Goal: Task Accomplishment & Management: Manage account settings

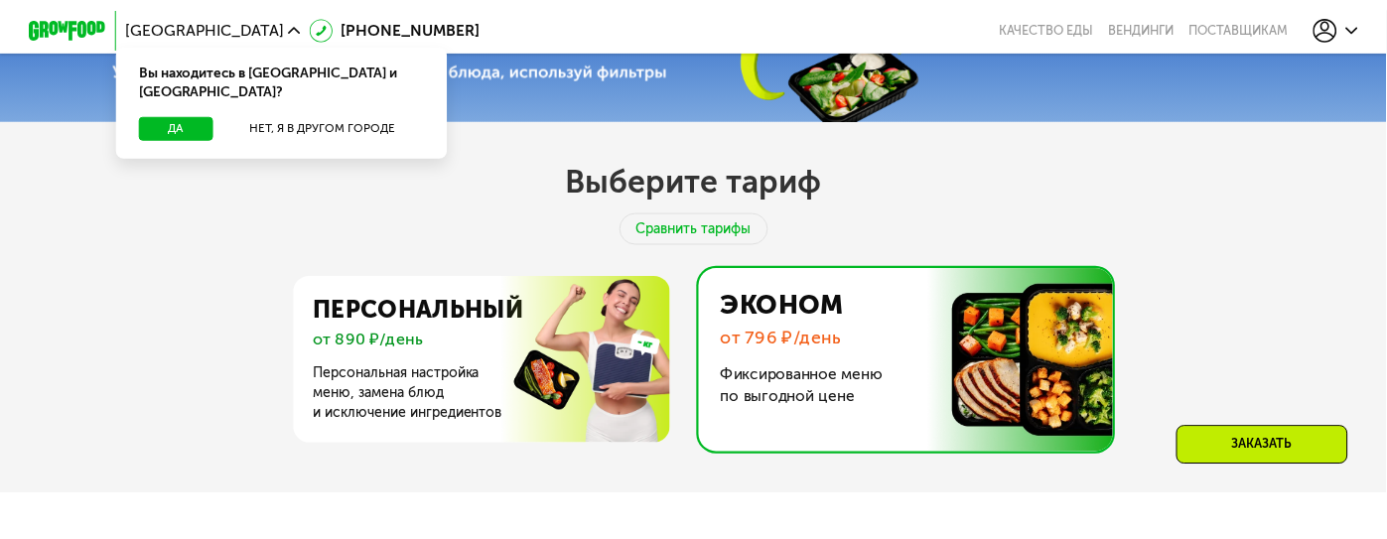
scroll to position [691, 0]
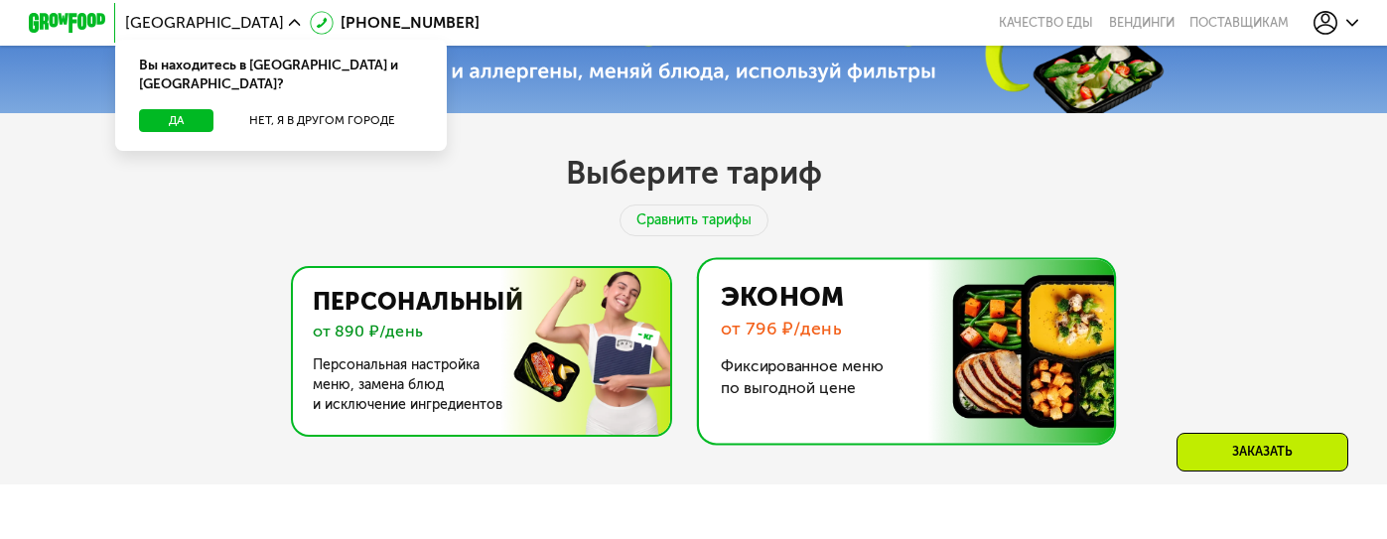
click at [644, 313] on img at bounding box center [476, 351] width 386 height 167
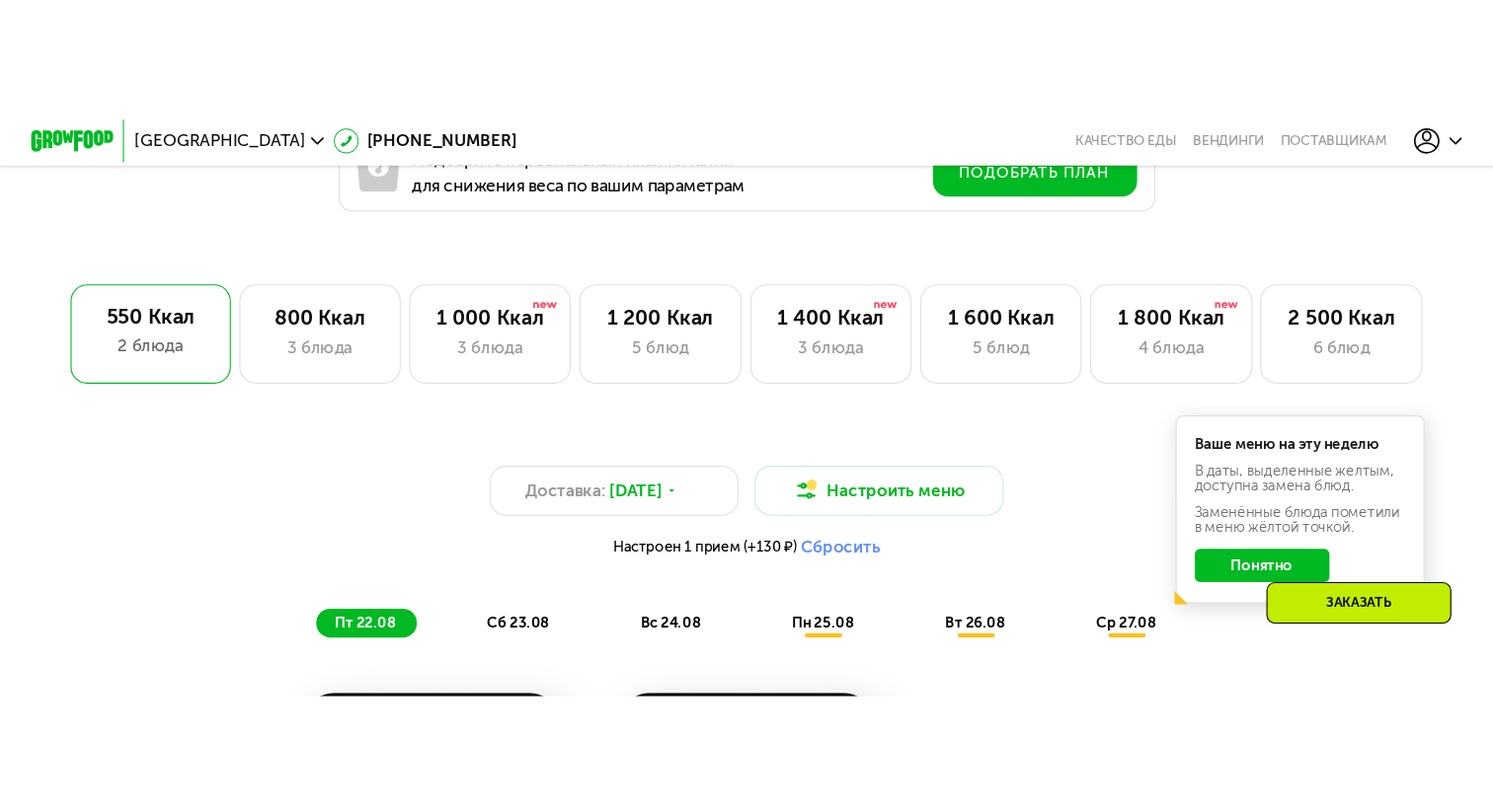
scroll to position [1205, 0]
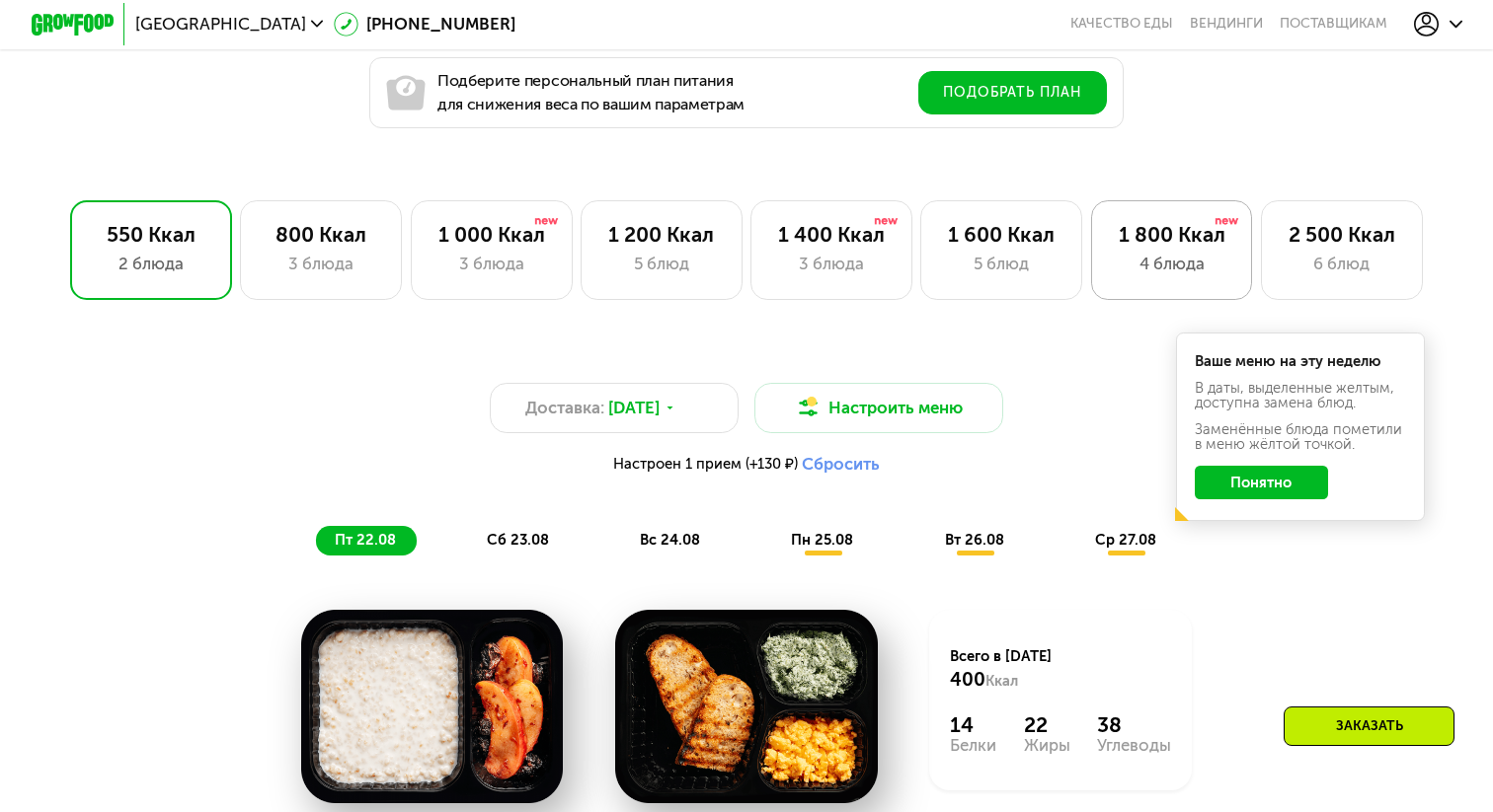
click at [1032, 270] on div "4 блюда" at bounding box center [1171, 263] width 118 height 25
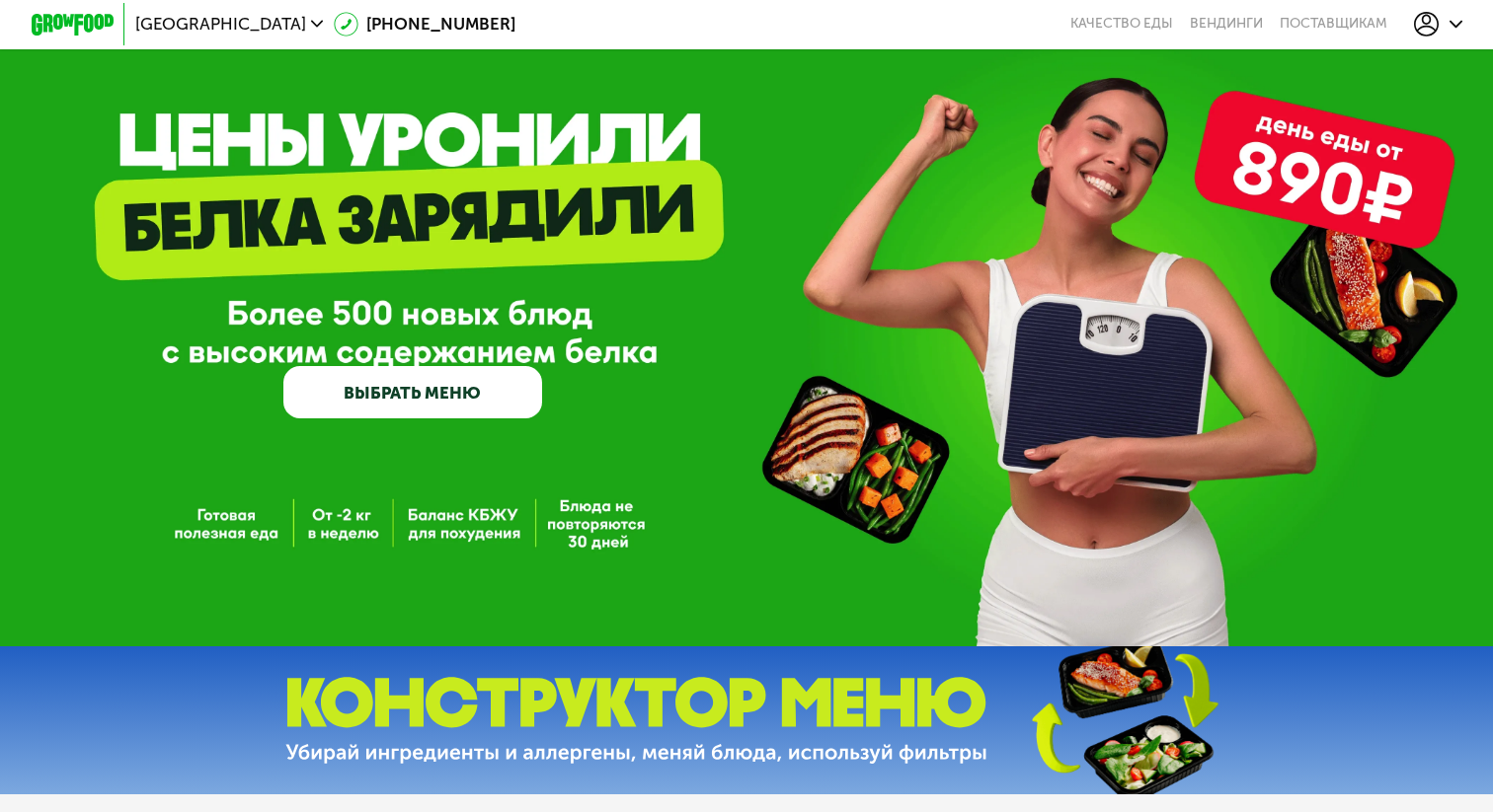
scroll to position [0, 0]
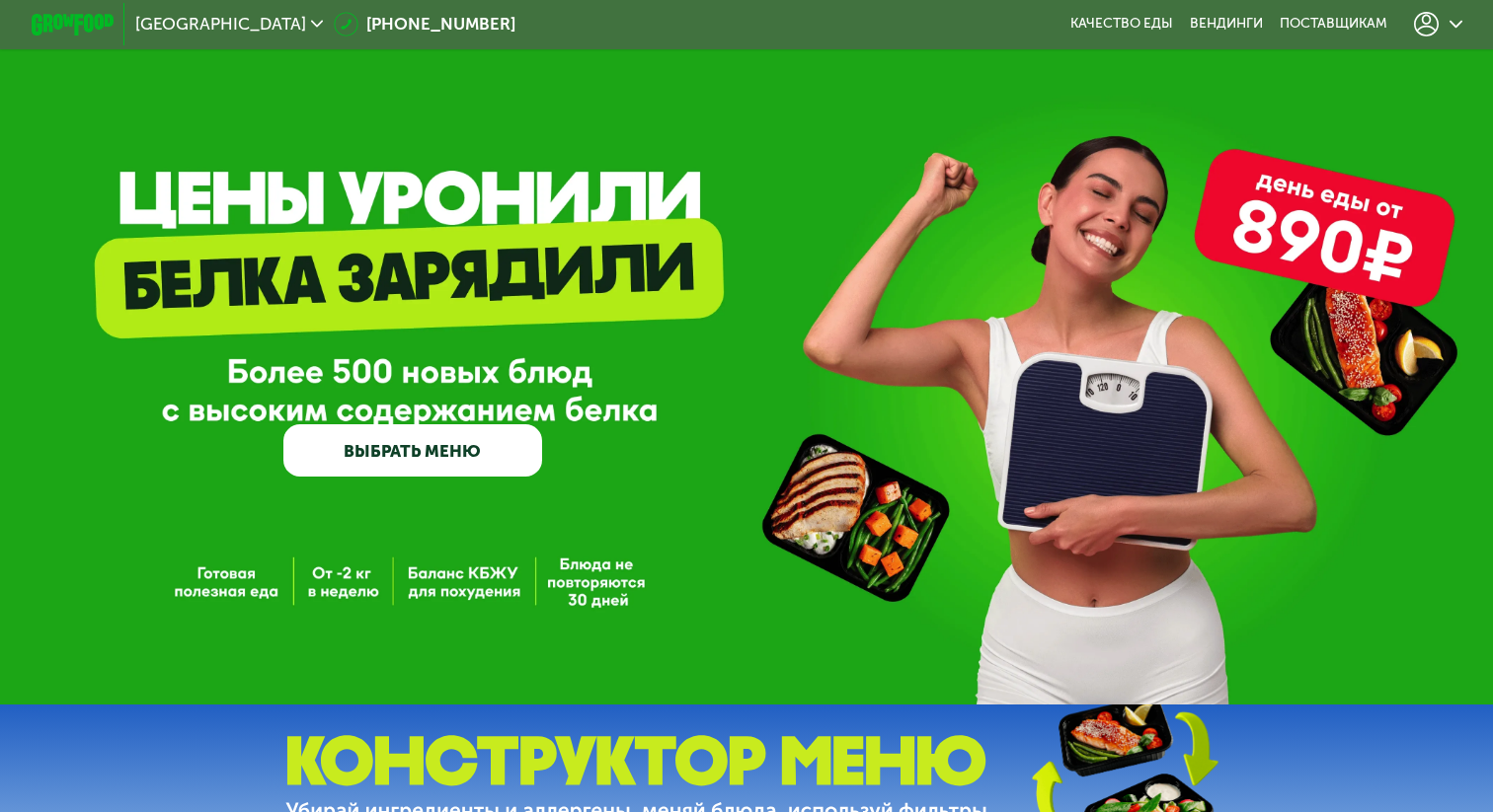
click at [1032, 40] on div at bounding box center [1437, 25] width 69 height 46
click at [1032, 25] on icon at bounding box center [1425, 24] width 25 height 25
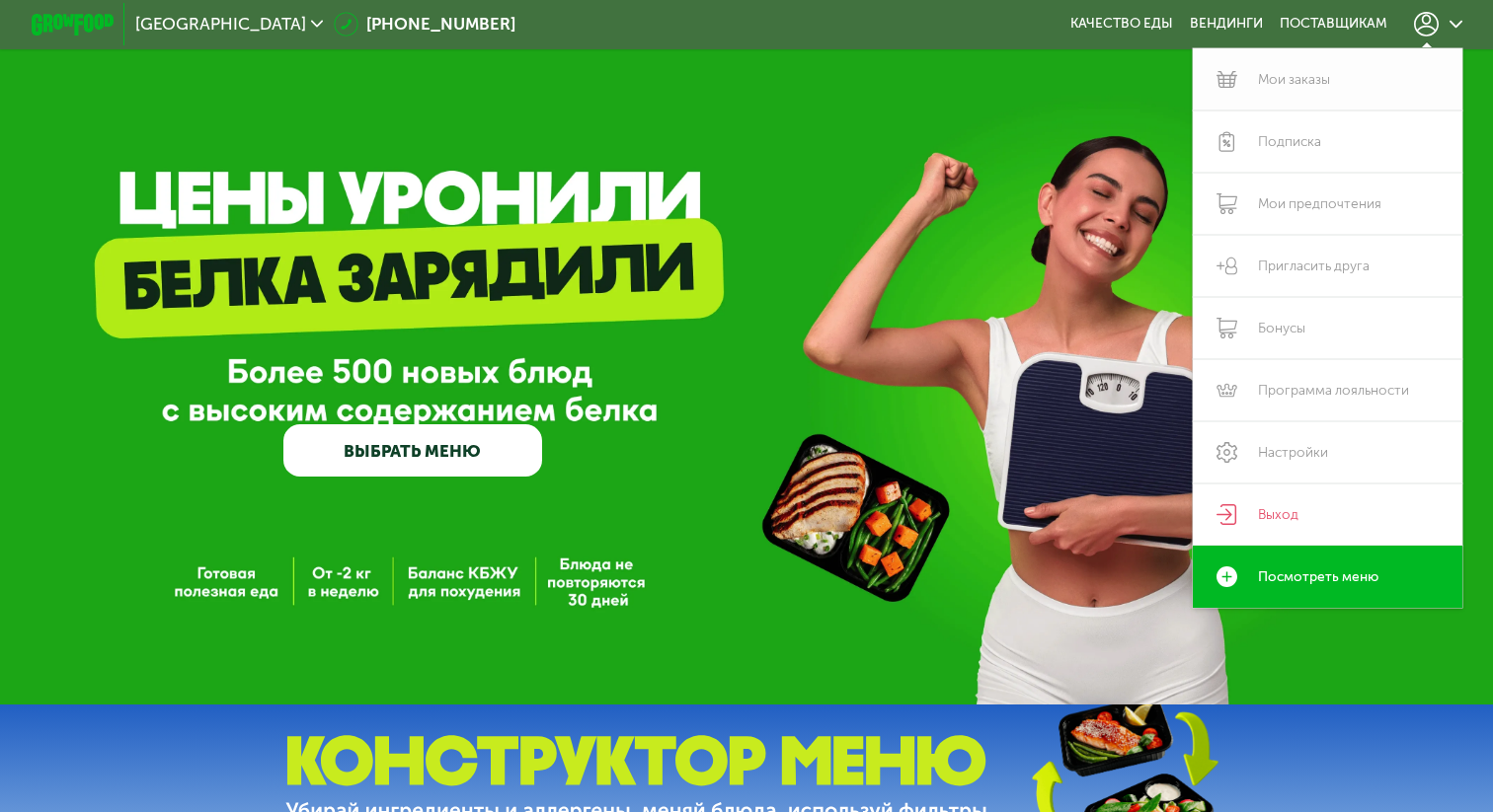
click at [1032, 80] on link "Мои заказы" at bounding box center [1327, 80] width 269 height 63
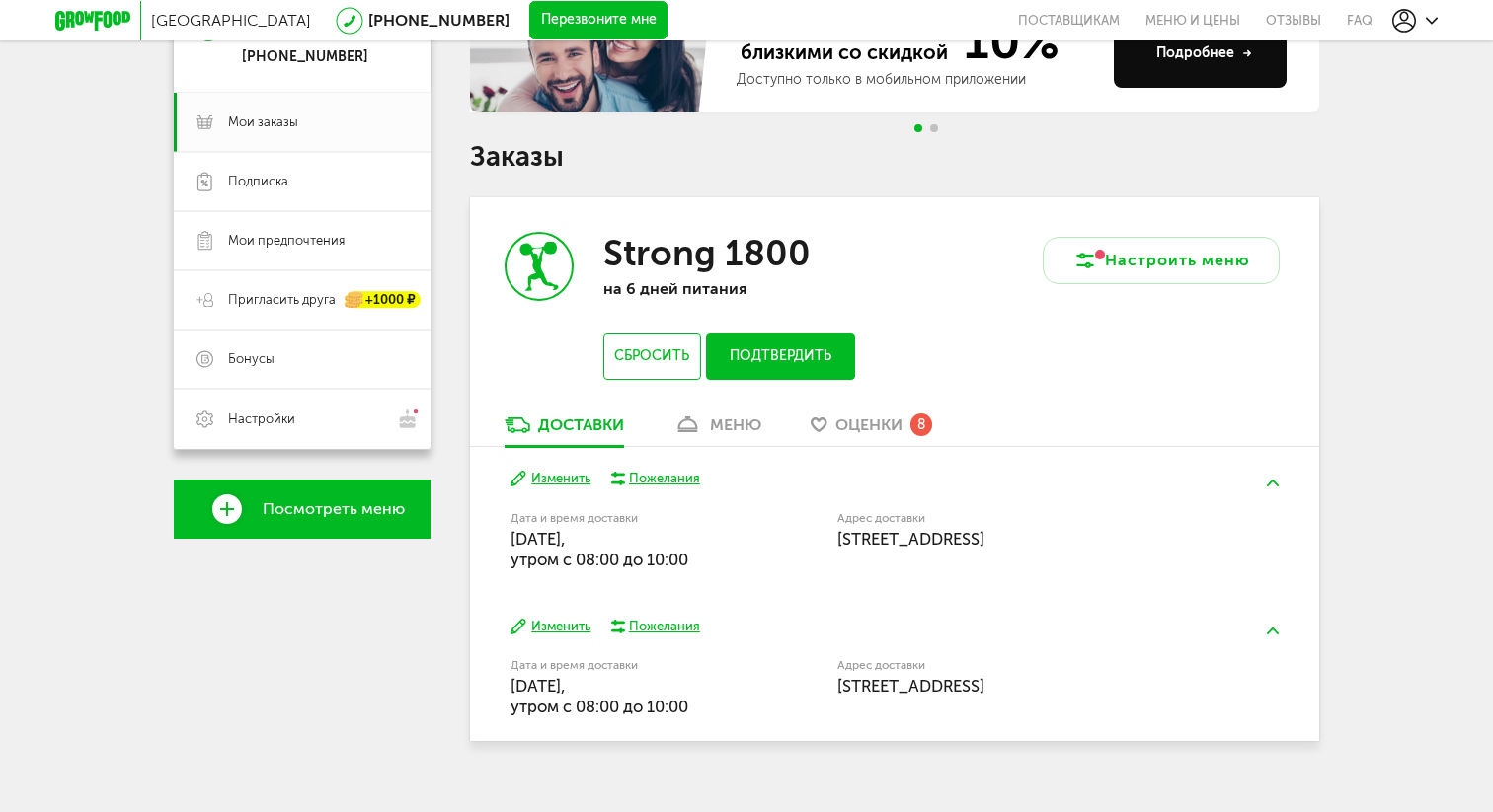
scroll to position [240, 0]
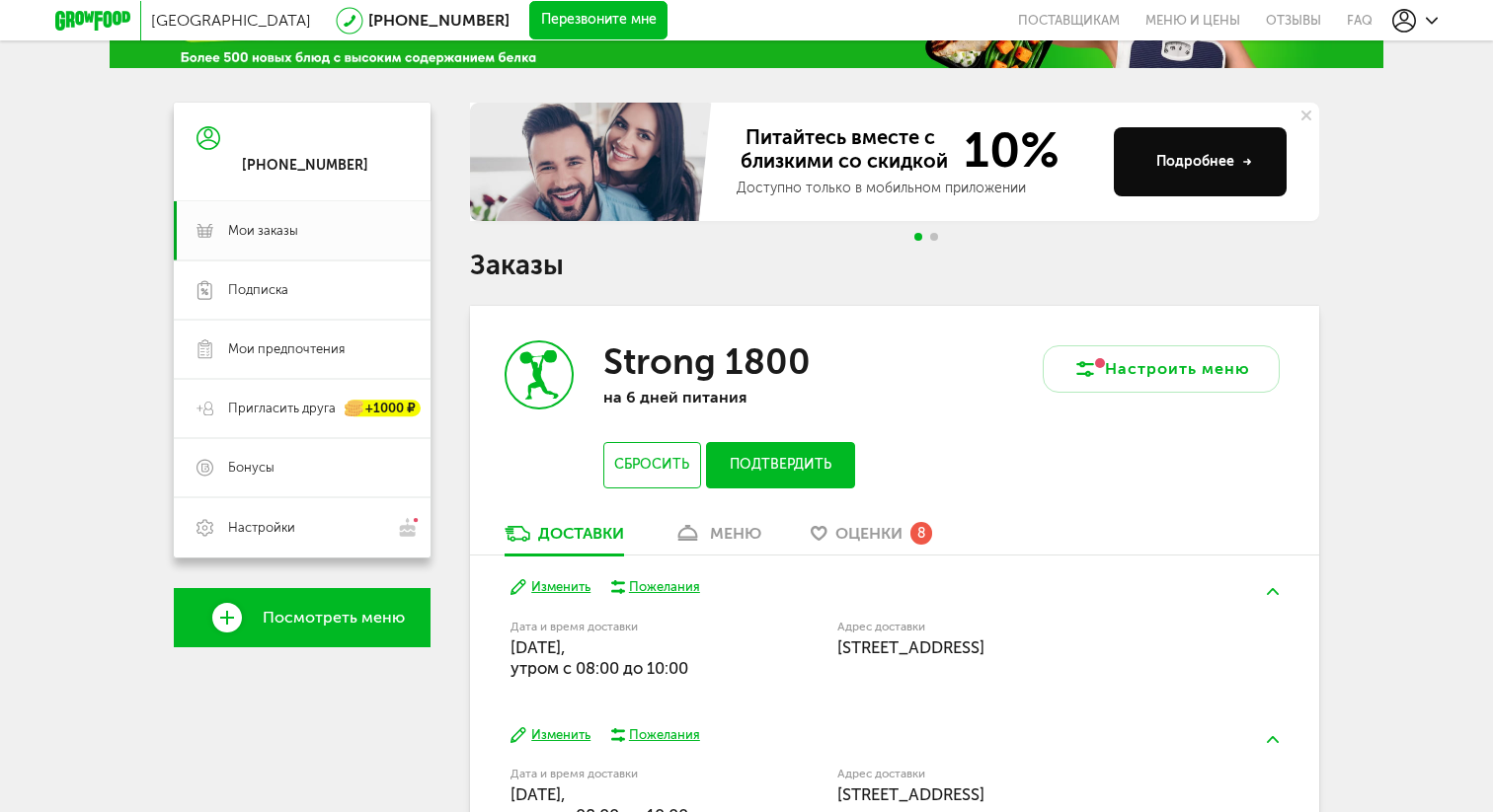
scroll to position [268, 0]
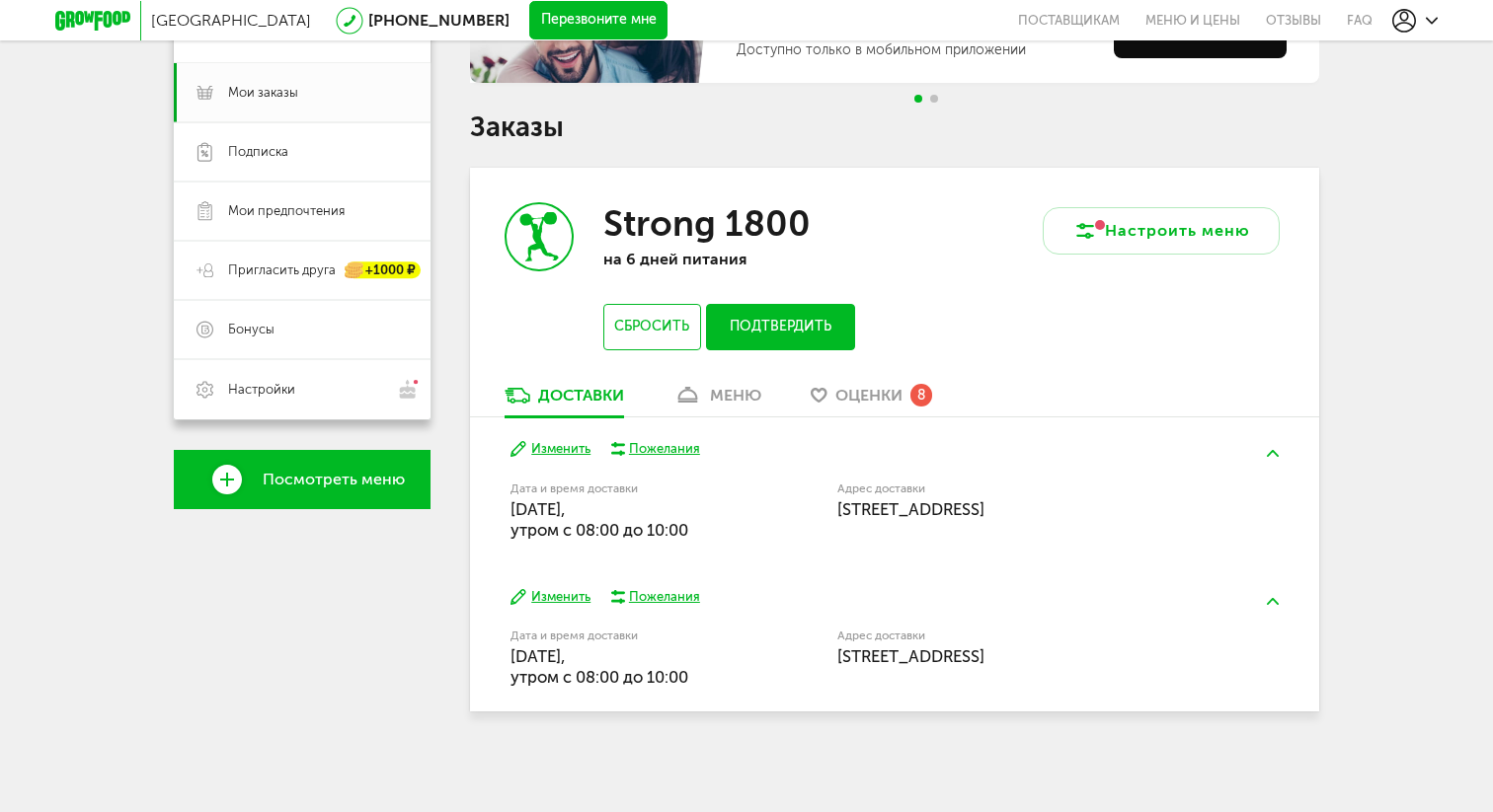
click at [559, 449] on button "Изменить" at bounding box center [550, 449] width 80 height 19
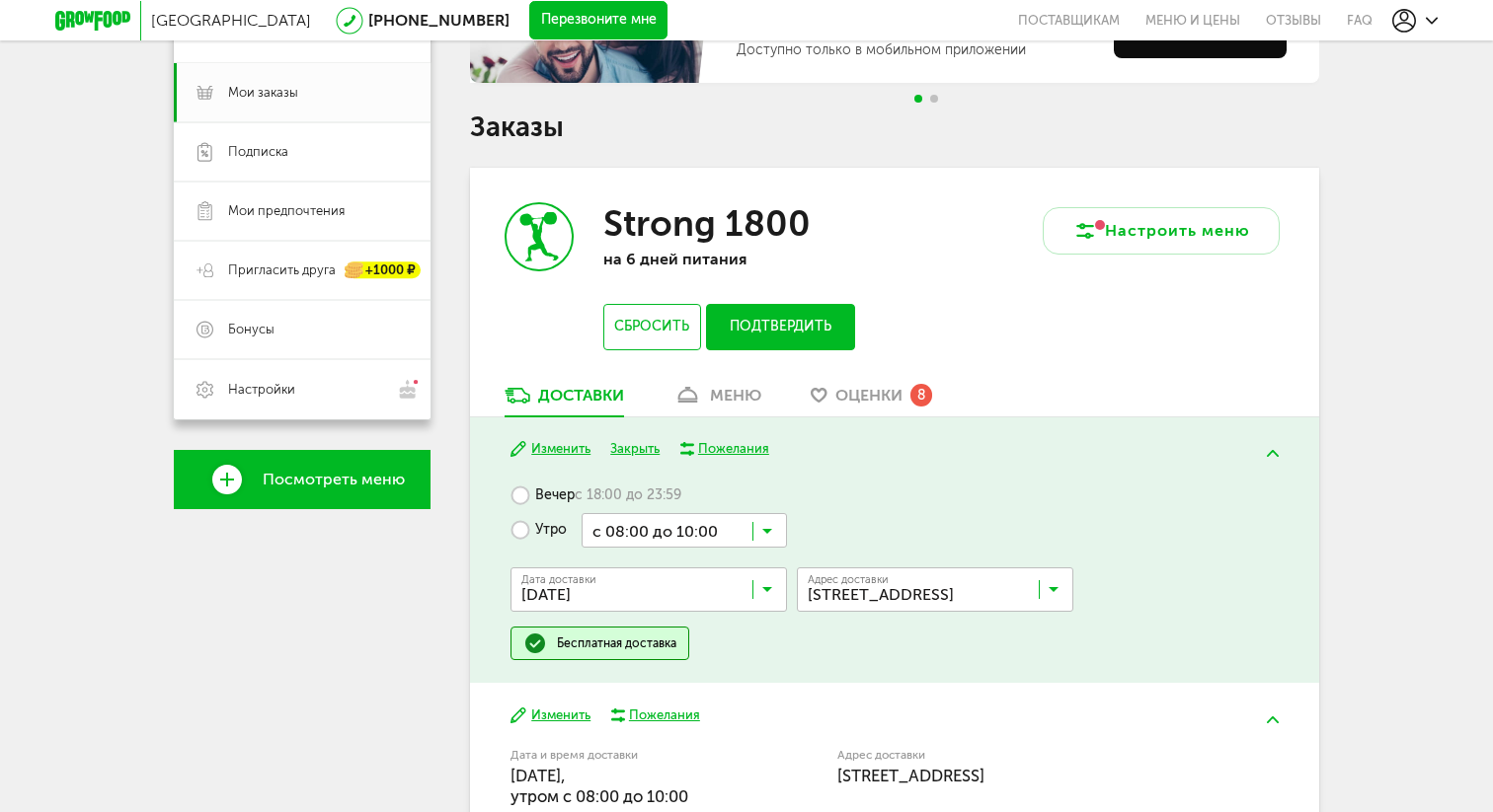
click at [625, 532] on input "Search for option" at bounding box center [684, 530] width 206 height 34
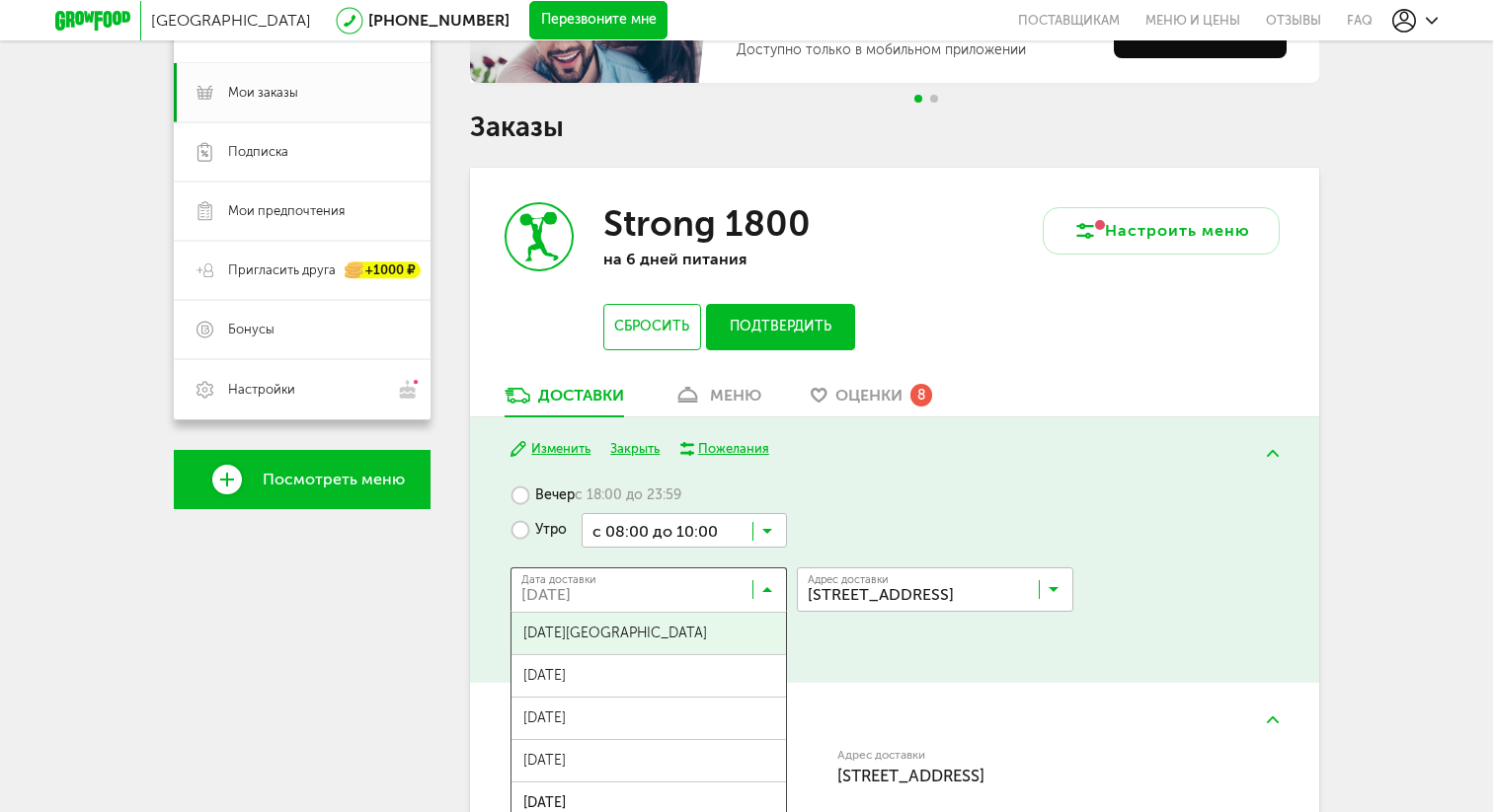
click at [547, 582] on input "Search for option" at bounding box center [653, 594] width 276 height 34
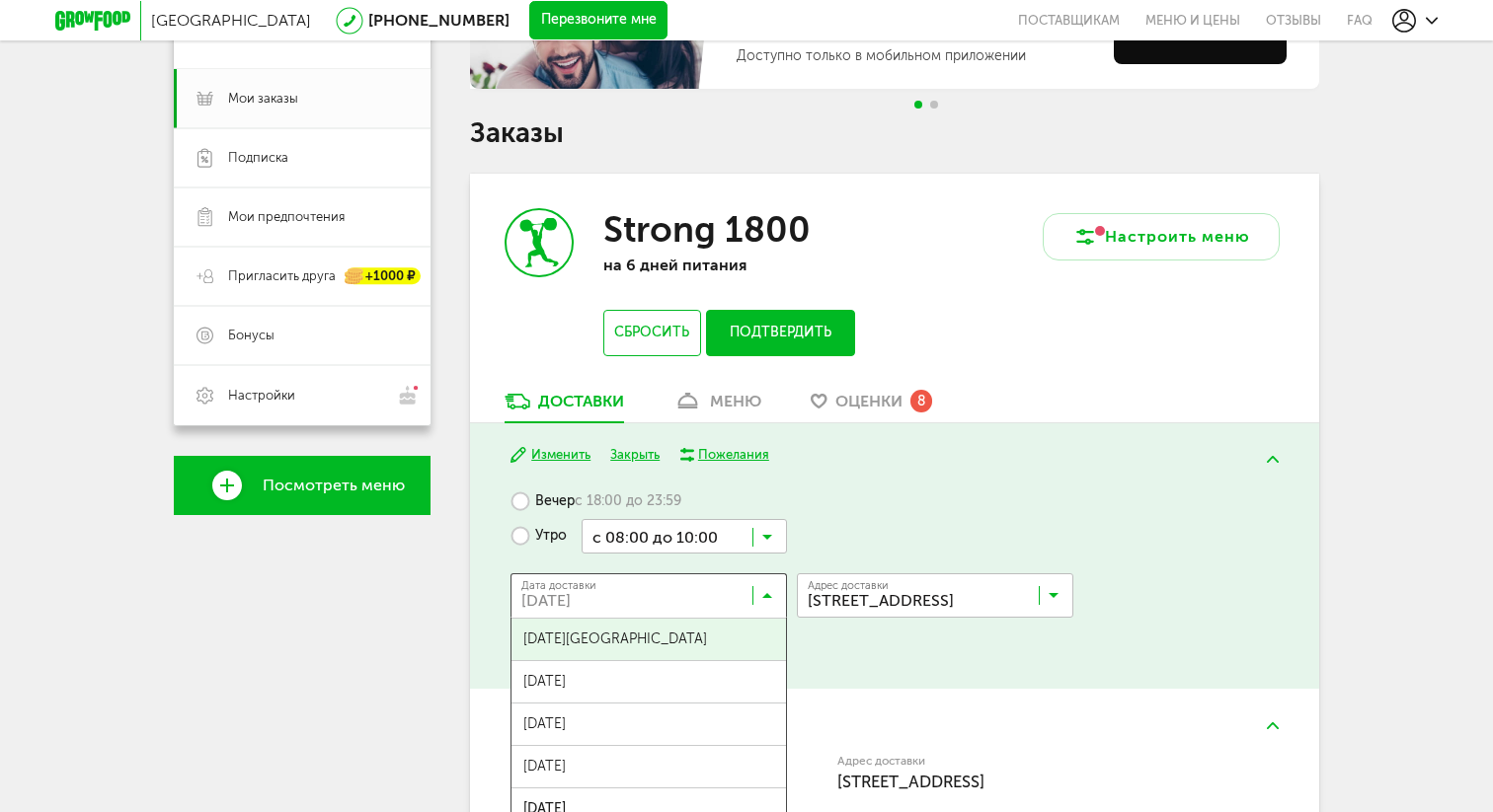
click at [553, 646] on span "22 августа, пятница" at bounding box center [648, 640] width 274 height 42
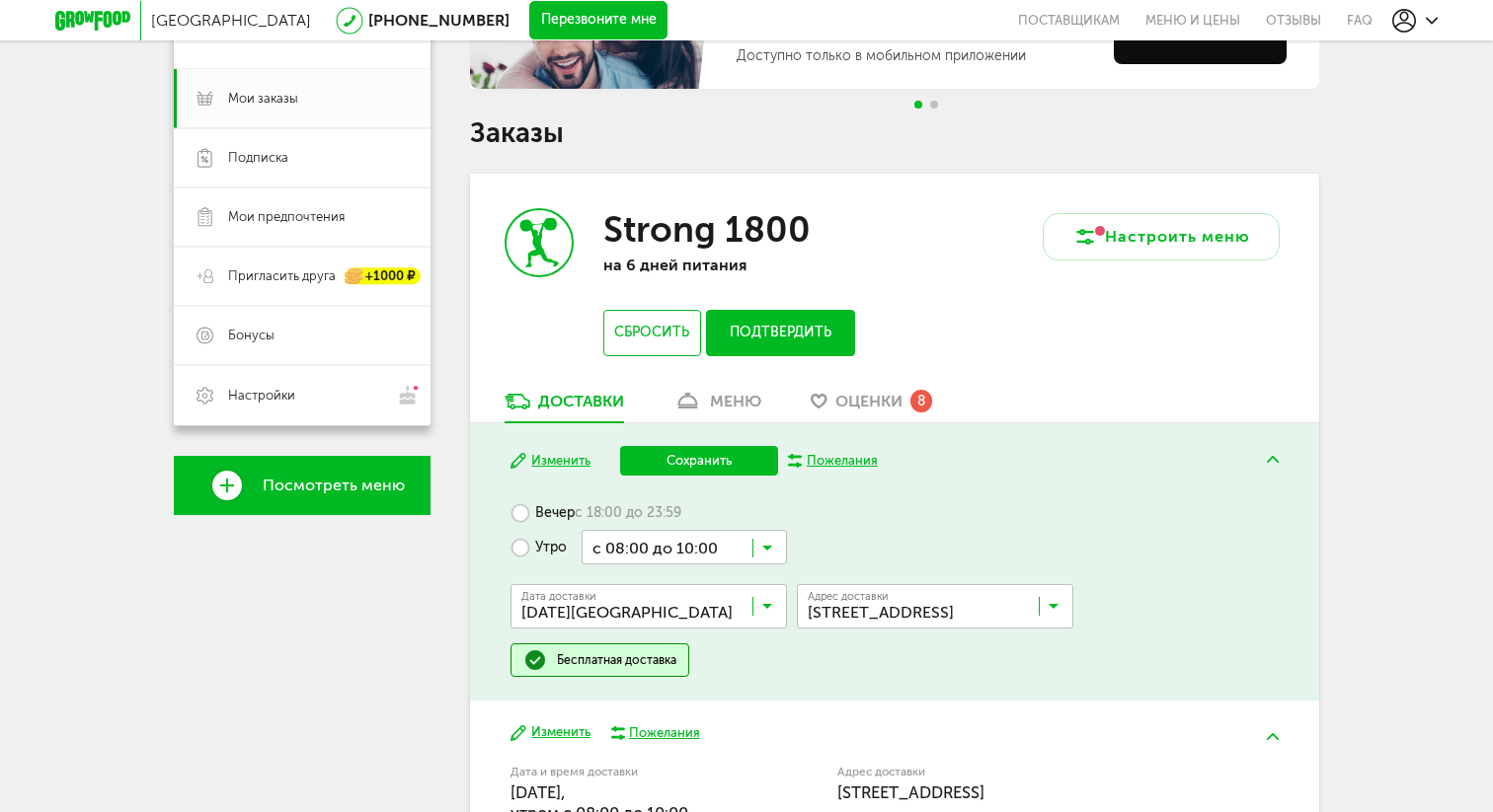
scroll to position [399, 0]
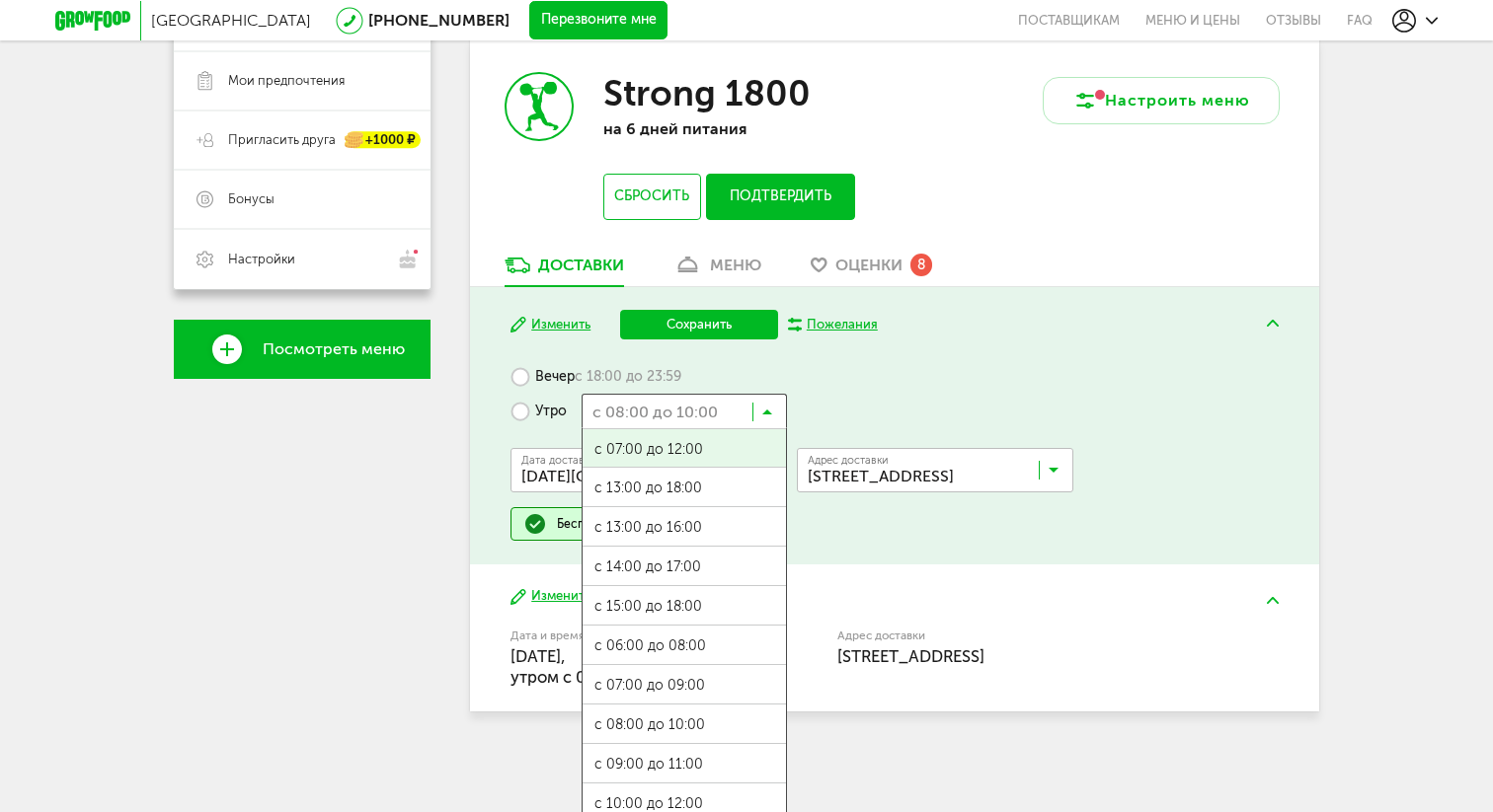
click at [768, 405] on input "Search for option" at bounding box center [684, 410] width 206 height 34
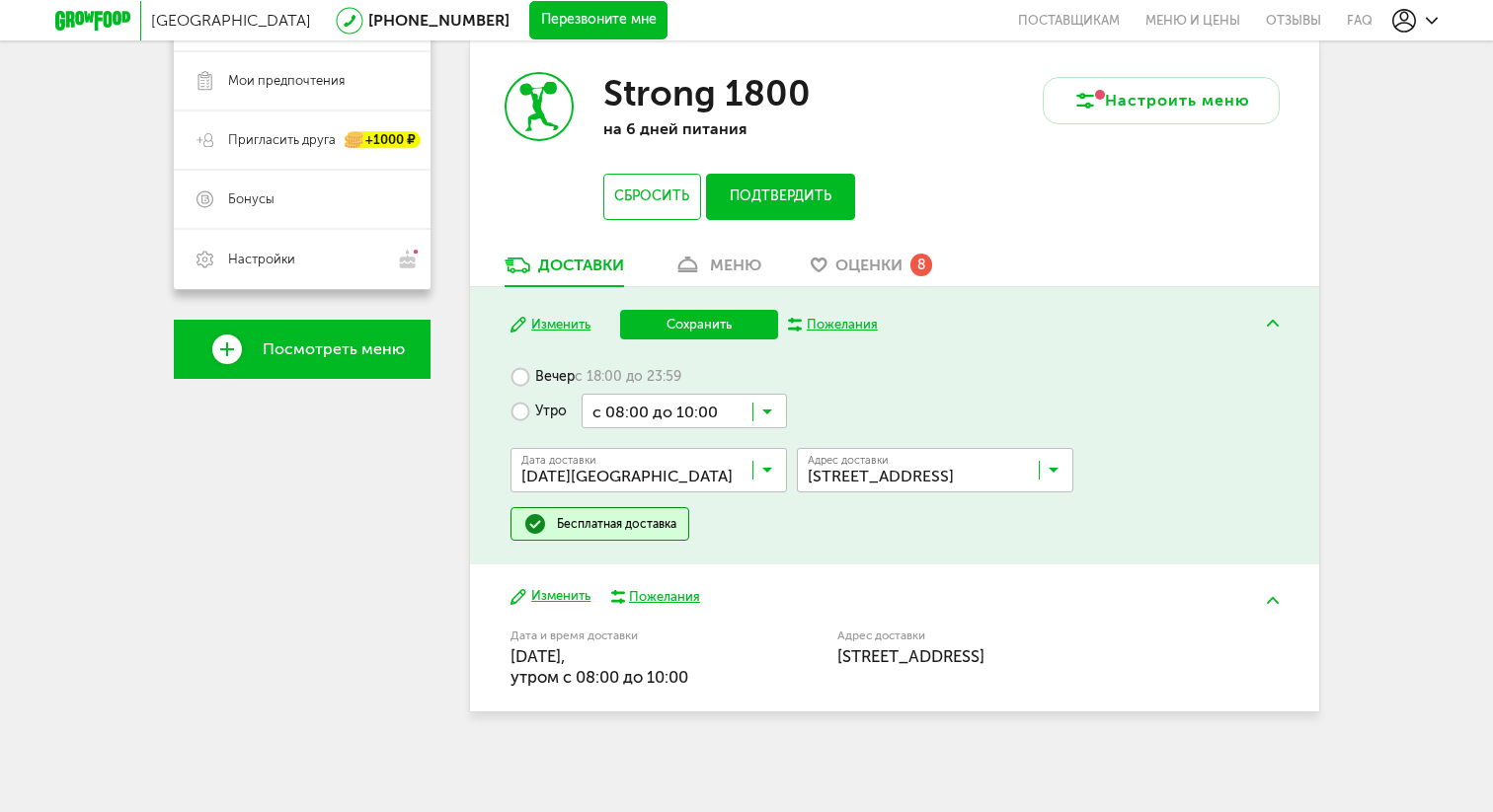
click at [890, 365] on div "Вечер с 18:00 до 23:59 Утро с 08:00 до 10:00 Загрузка... с 07:00 до 12:00 с 13:…" at bounding box center [894, 449] width 767 height 182
click at [523, 472] on input "Search for option" at bounding box center [653, 475] width 276 height 34
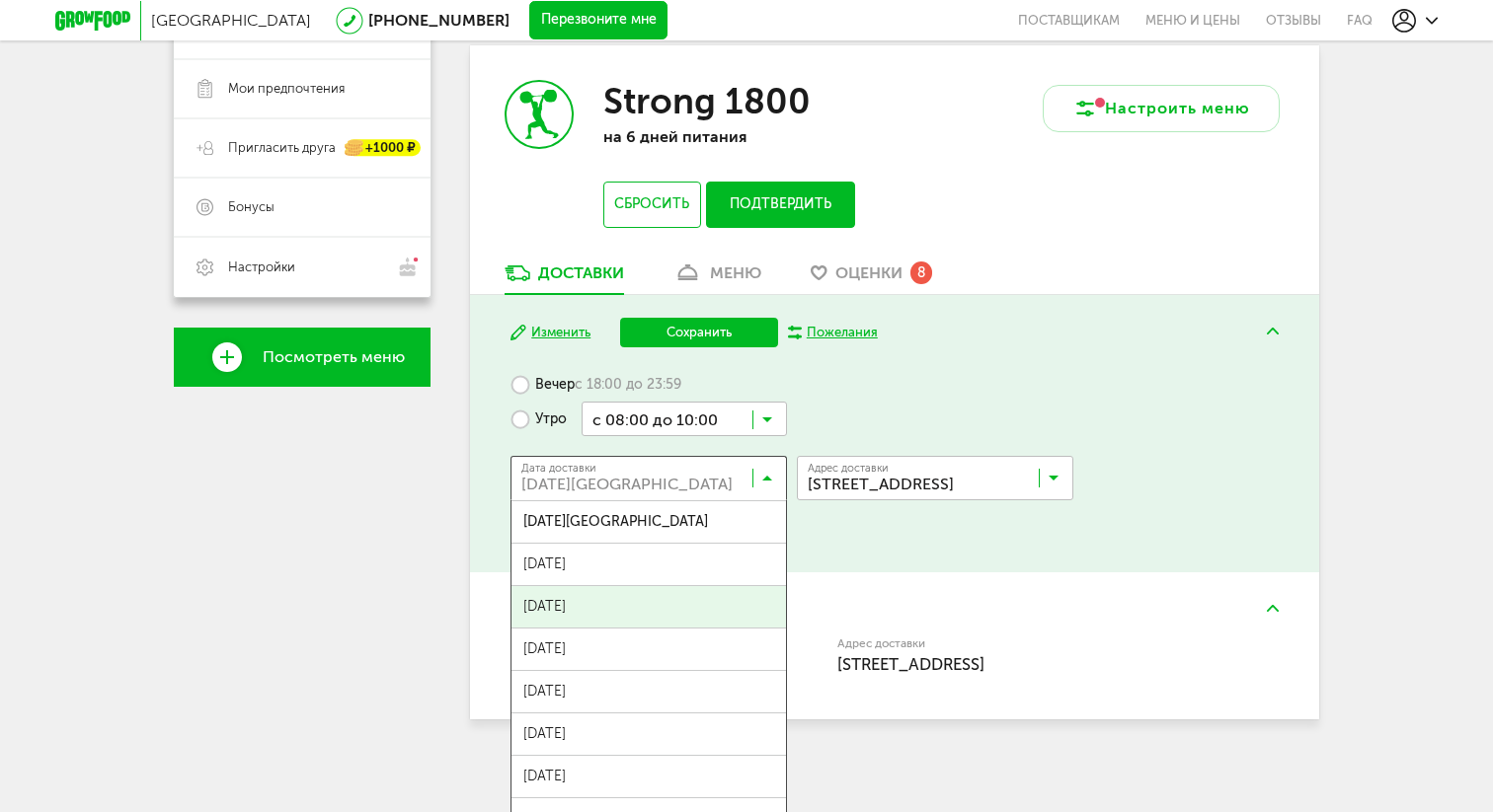
scroll to position [369, 0]
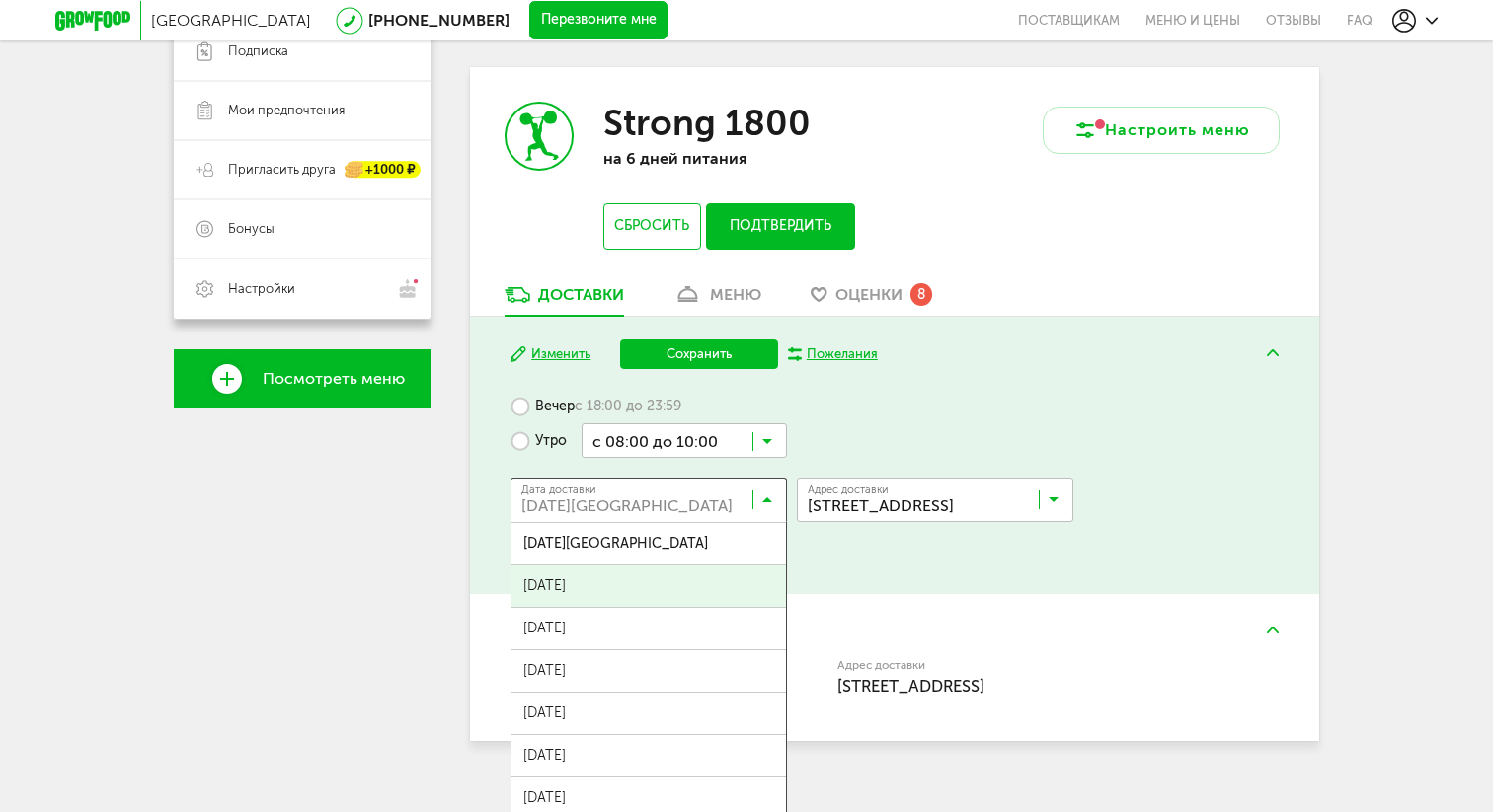
click at [357, 551] on div "+7 (916) 558-10-02 Мои заказы Подписка Мои предпочтения Пригласить друга +1000 …" at bounding box center [302, 313] width 256 height 899
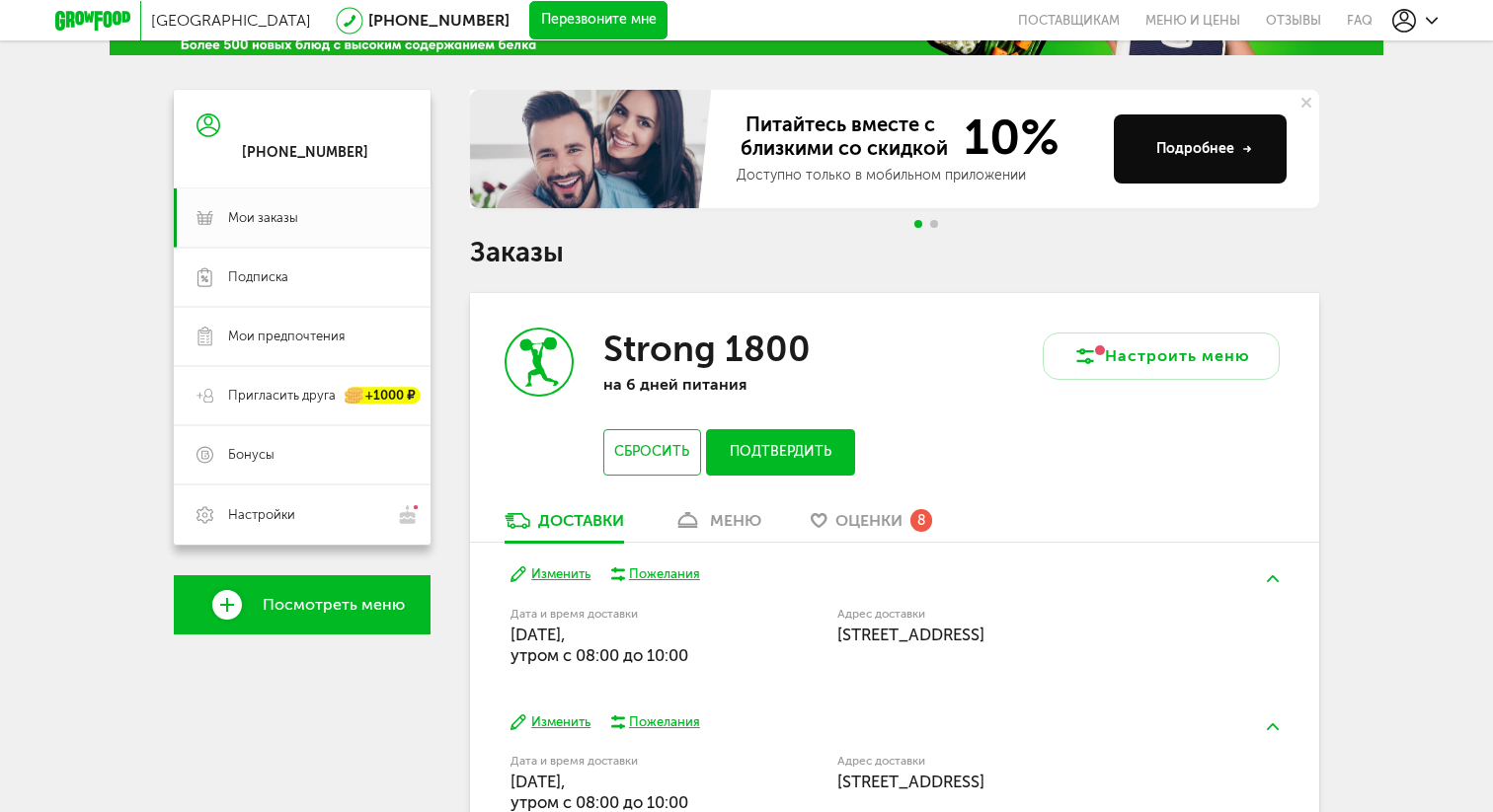
scroll to position [268, 0]
